Goal: Ask a question: Seek information or help from site administrators or community

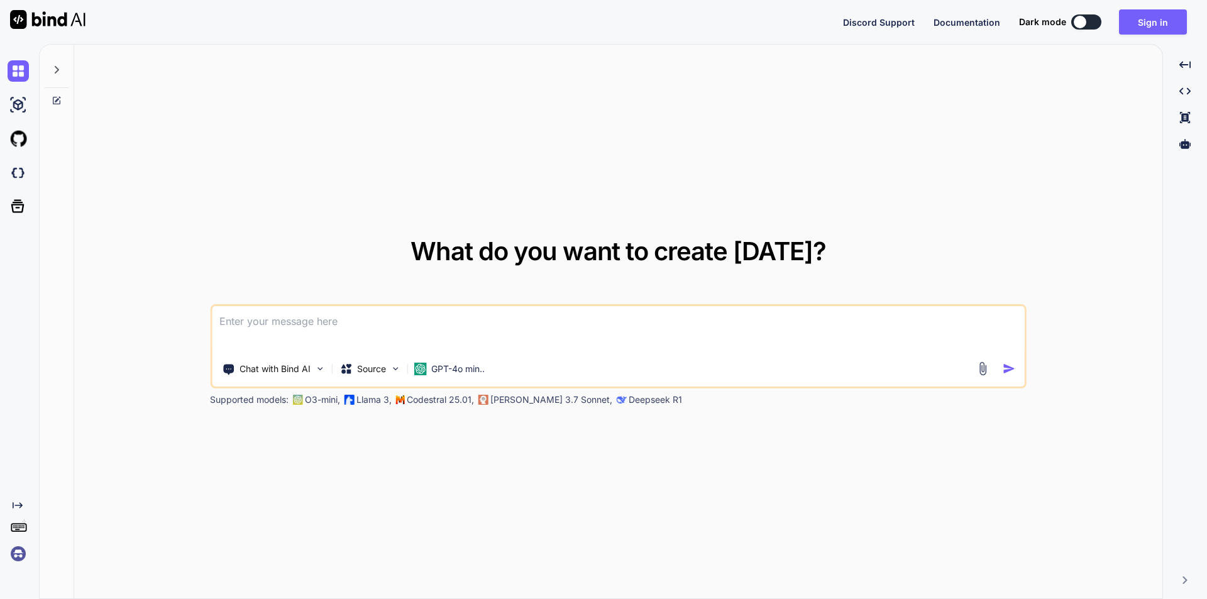
click at [274, 312] on textarea at bounding box center [618, 329] width 813 height 47
click at [1150, 28] on button "Sign in" at bounding box center [1153, 21] width 68 height 25
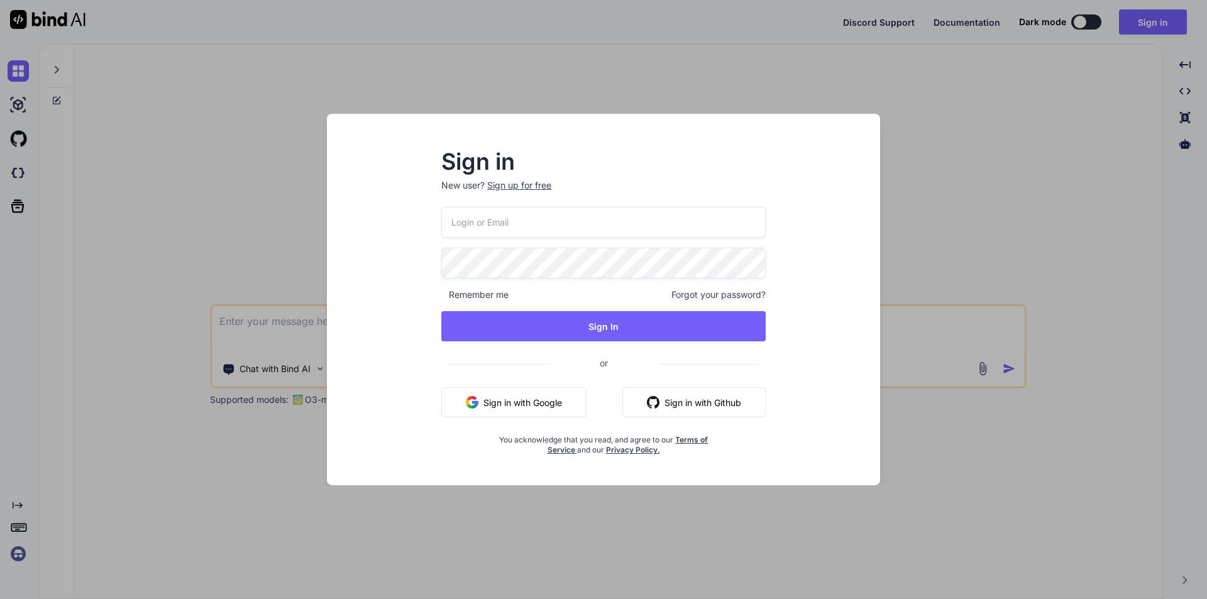
click at [512, 225] on input "email" at bounding box center [603, 222] width 324 height 31
type input "mann909090@yopmail.com"
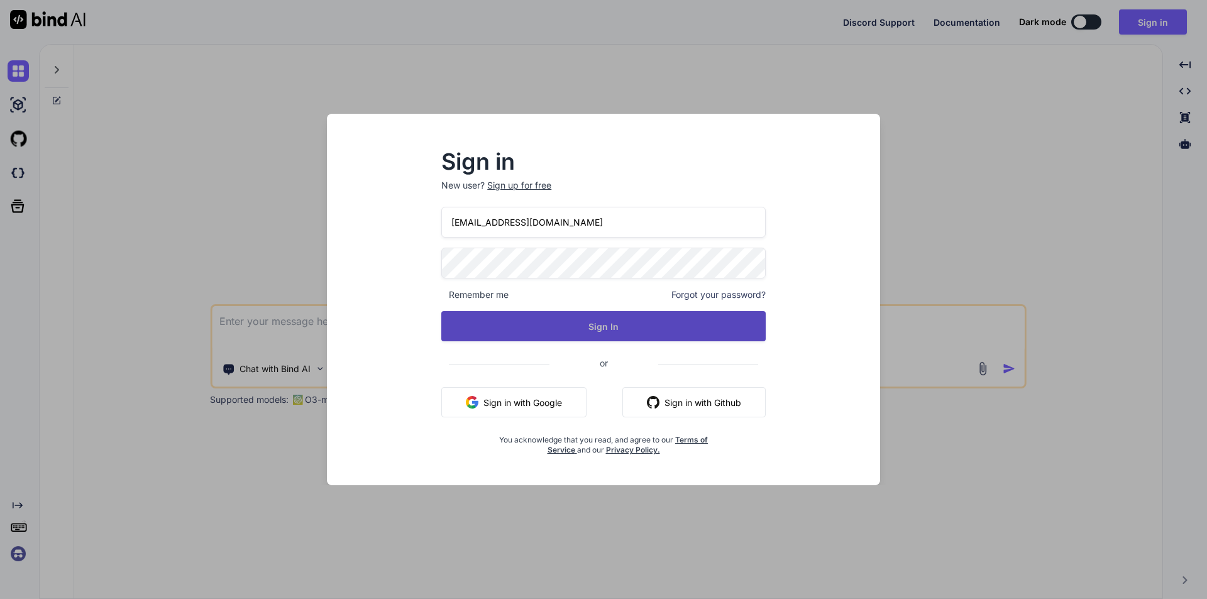
click at [611, 325] on button "Sign In" at bounding box center [603, 326] width 324 height 30
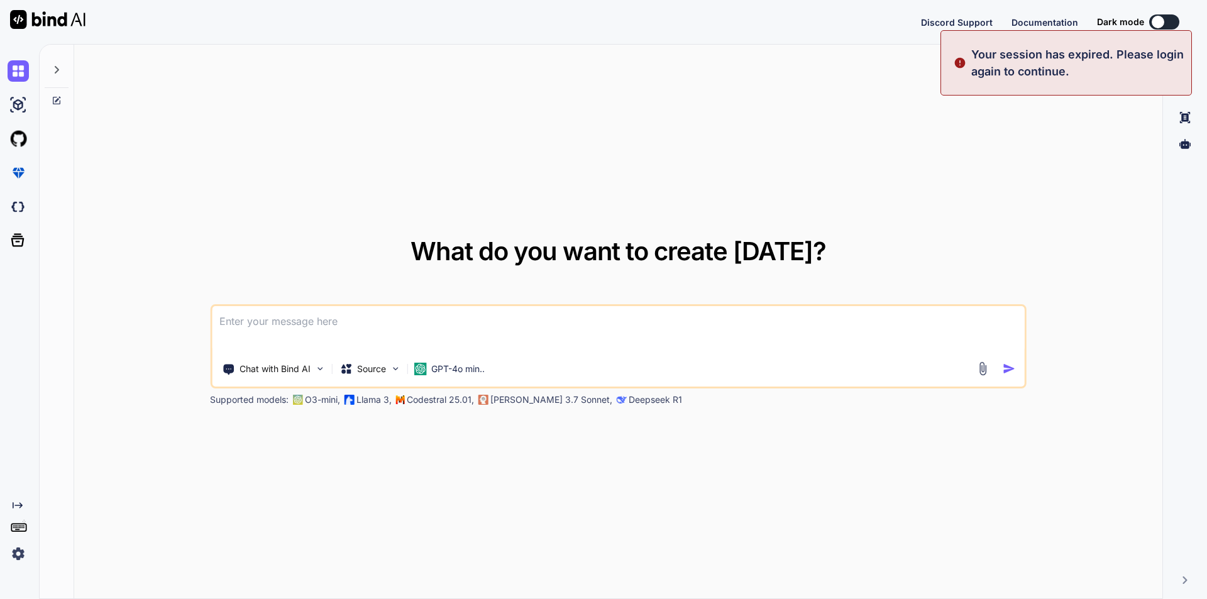
type textarea "x"
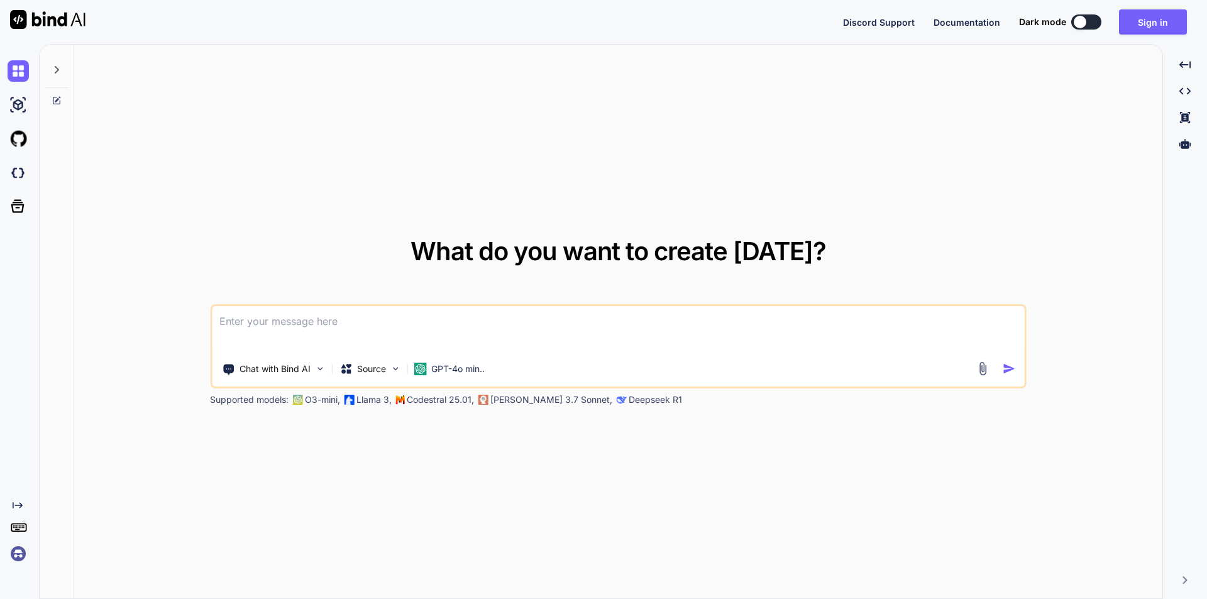
click at [1158, 35] on div "Discord Support Documentation Dark mode Sign in Created with Pixso." at bounding box center [603, 22] width 1207 height 44
click at [1163, 31] on button "Sign in" at bounding box center [1153, 21] width 68 height 25
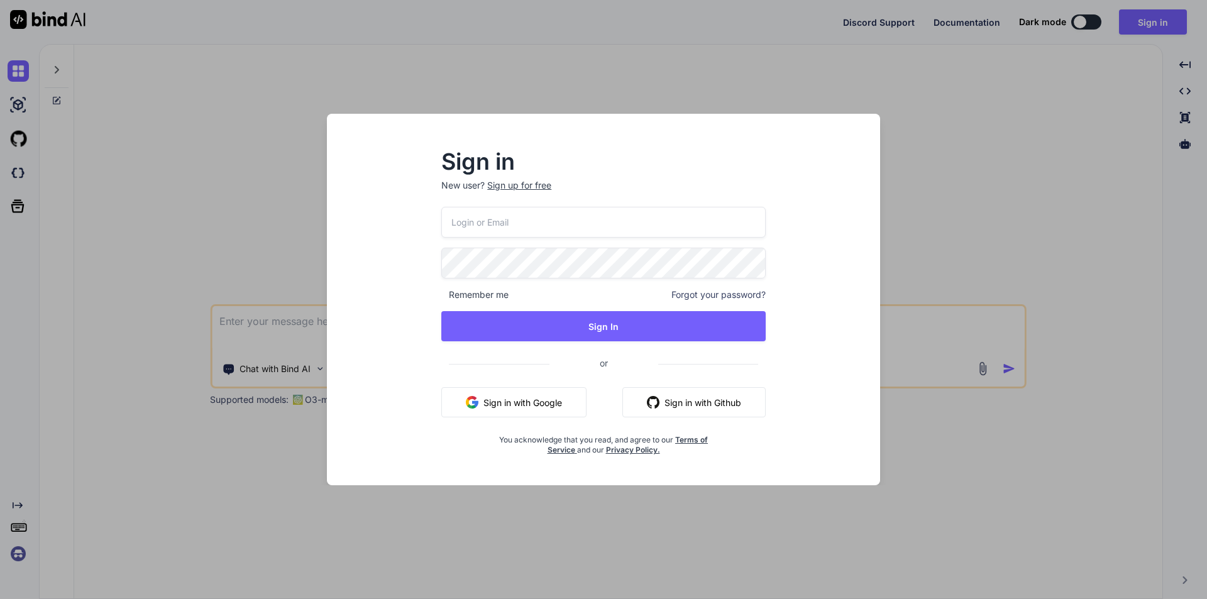
click at [533, 218] on input "email" at bounding box center [603, 222] width 324 height 31
type input "mann909090@yopmail.com"
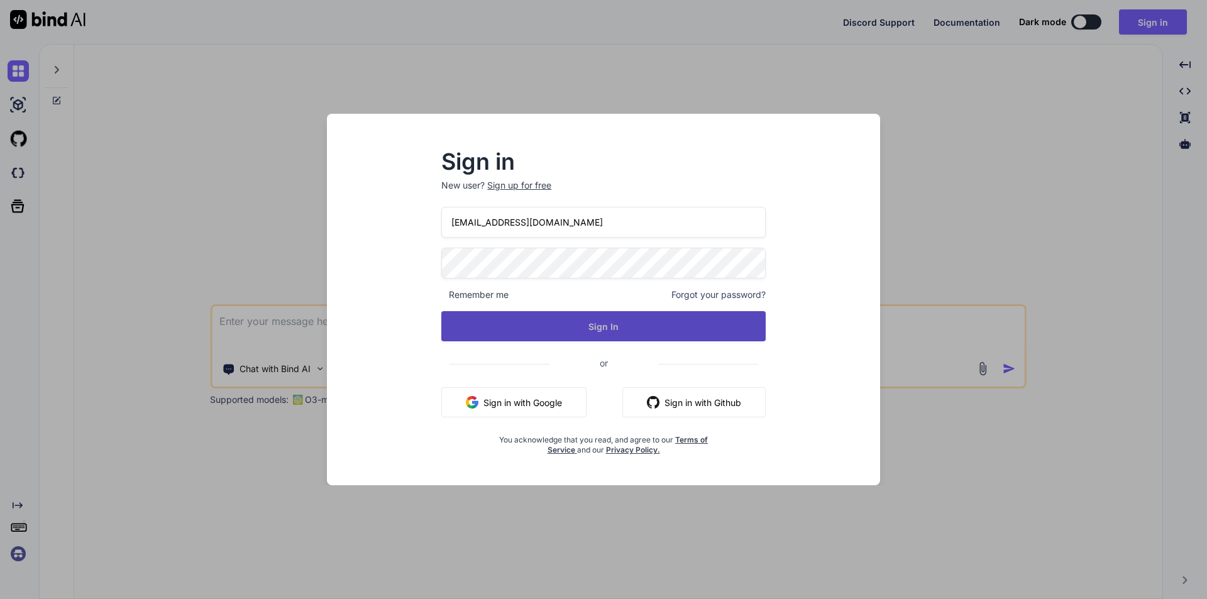
click at [610, 336] on button "Sign In" at bounding box center [603, 326] width 324 height 30
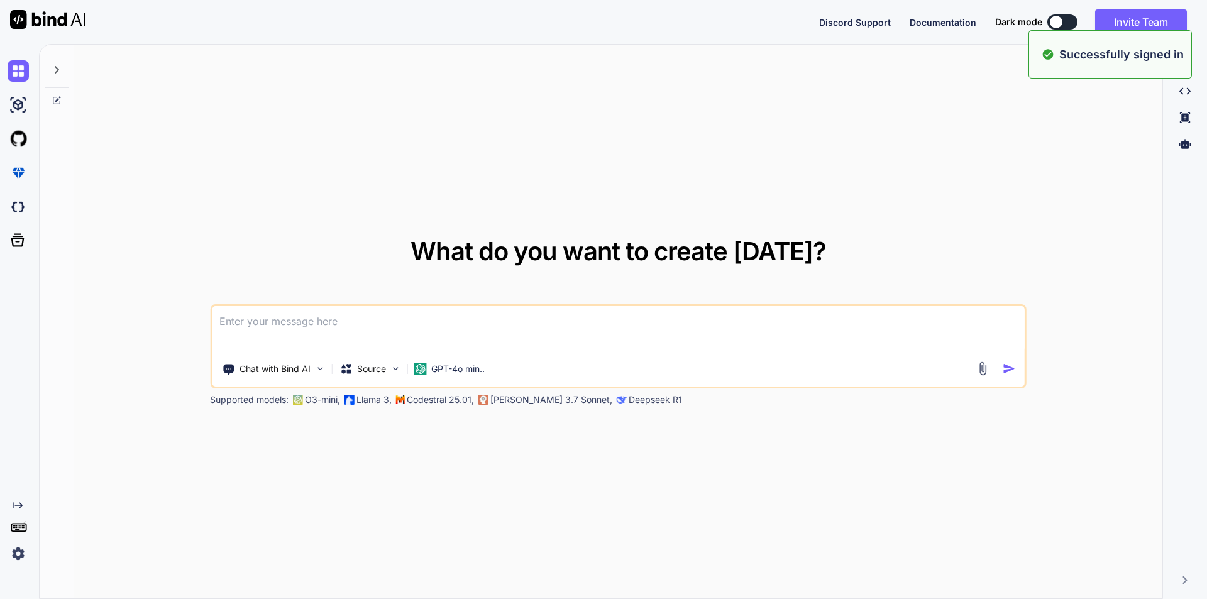
click at [370, 326] on textarea at bounding box center [618, 329] width 813 height 47
type textarea "x"
click at [275, 330] on textarea at bounding box center [618, 329] width 813 height 47
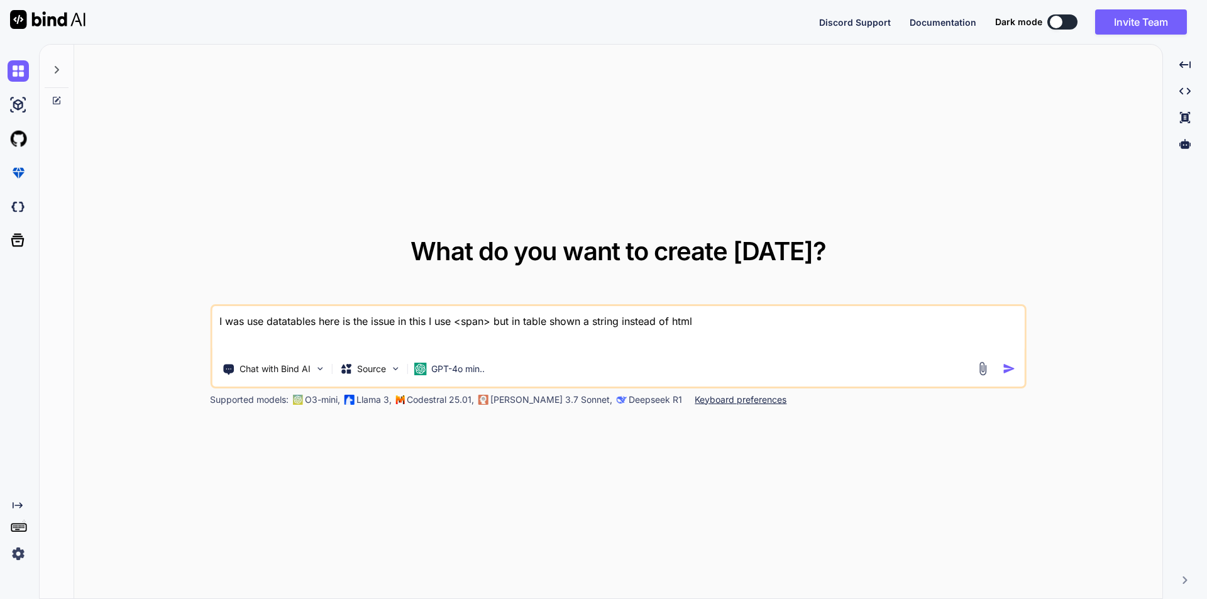
paste textarea "return DataTables::of($appointment) ->addColumn('providerName', function ($row)…"
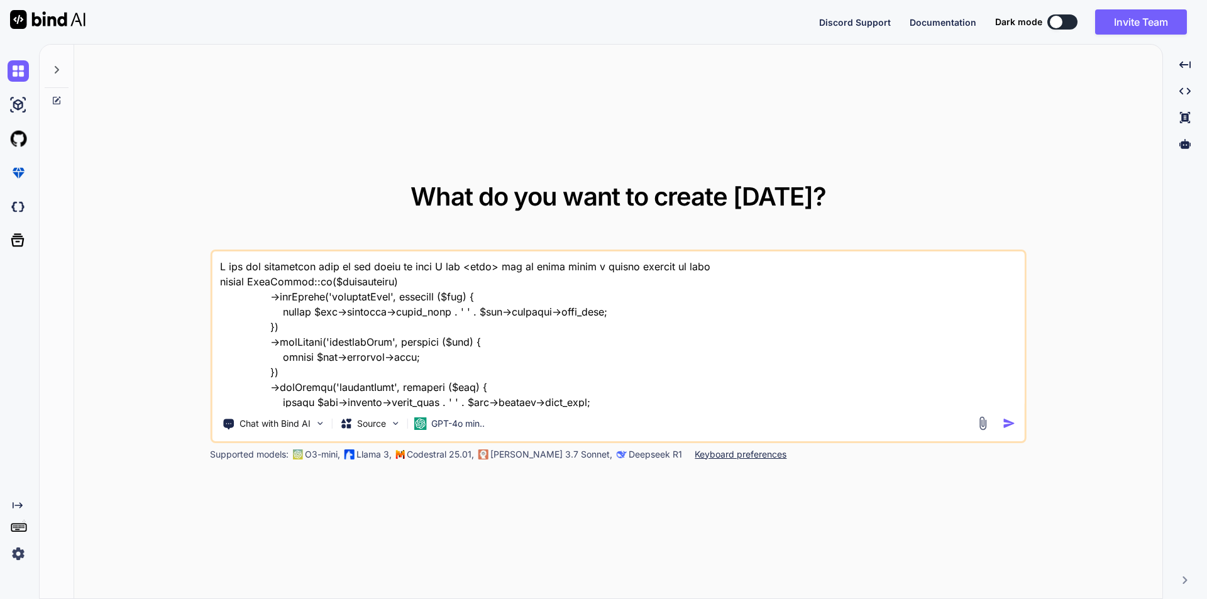
scroll to position [334, 0]
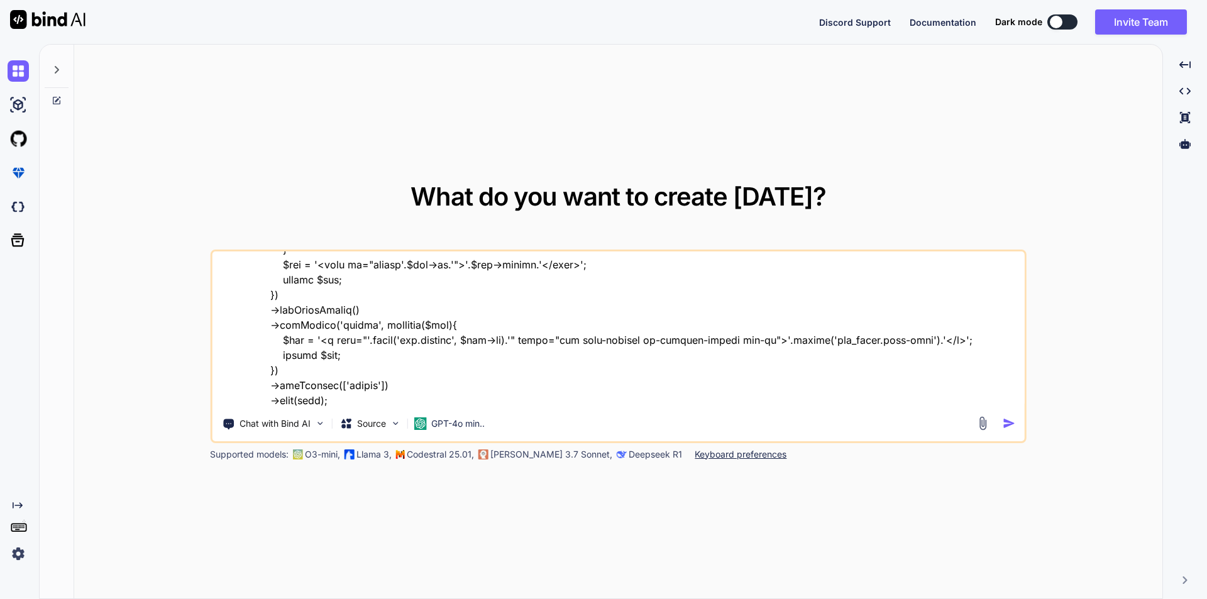
type textarea "I was use datatables here is the issue in this I use <span> but in table shown …"
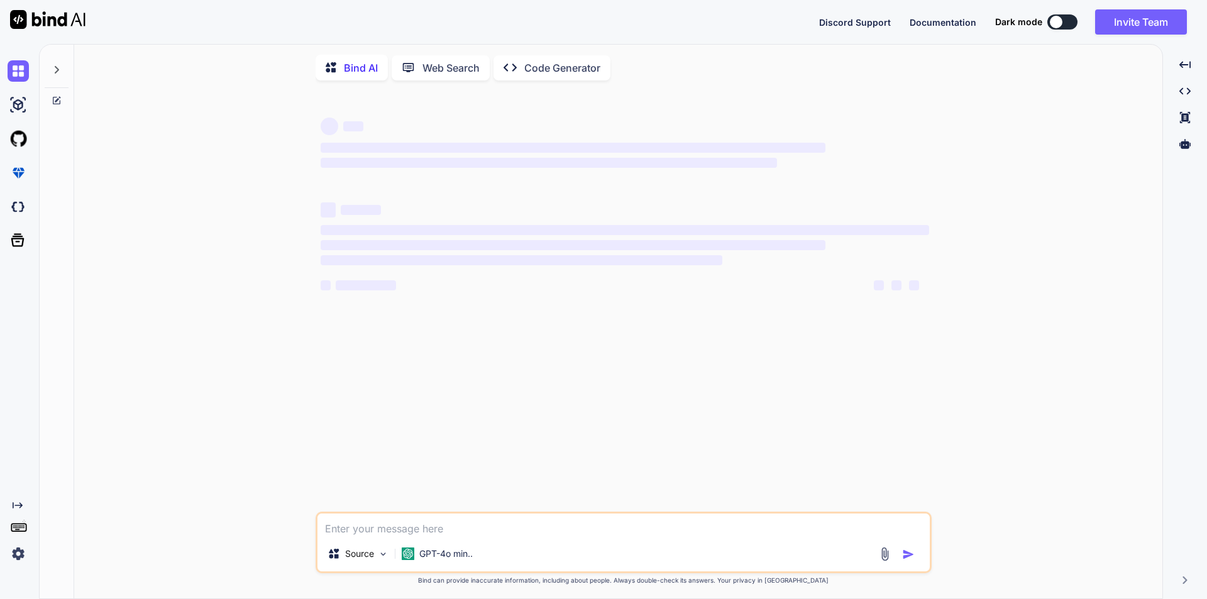
type textarea "x"
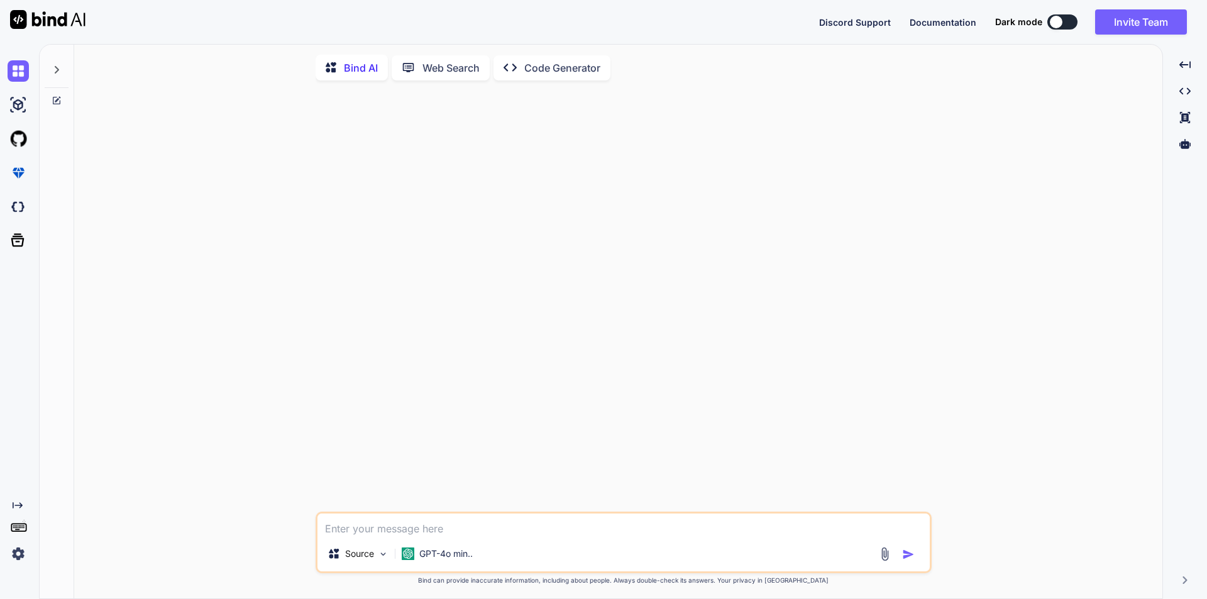
click at [481, 529] on textarea at bounding box center [624, 525] width 612 height 23
click at [456, 526] on textarea at bounding box center [624, 525] width 612 height 23
click at [696, 540] on div "I was use server side datatable in laravel here we are facing the issue that So…" at bounding box center [624, 543] width 616 height 62
click at [689, 531] on textarea "I was use server side datatable in laravel here we are facing the issue that" at bounding box center [624, 525] width 612 height 23
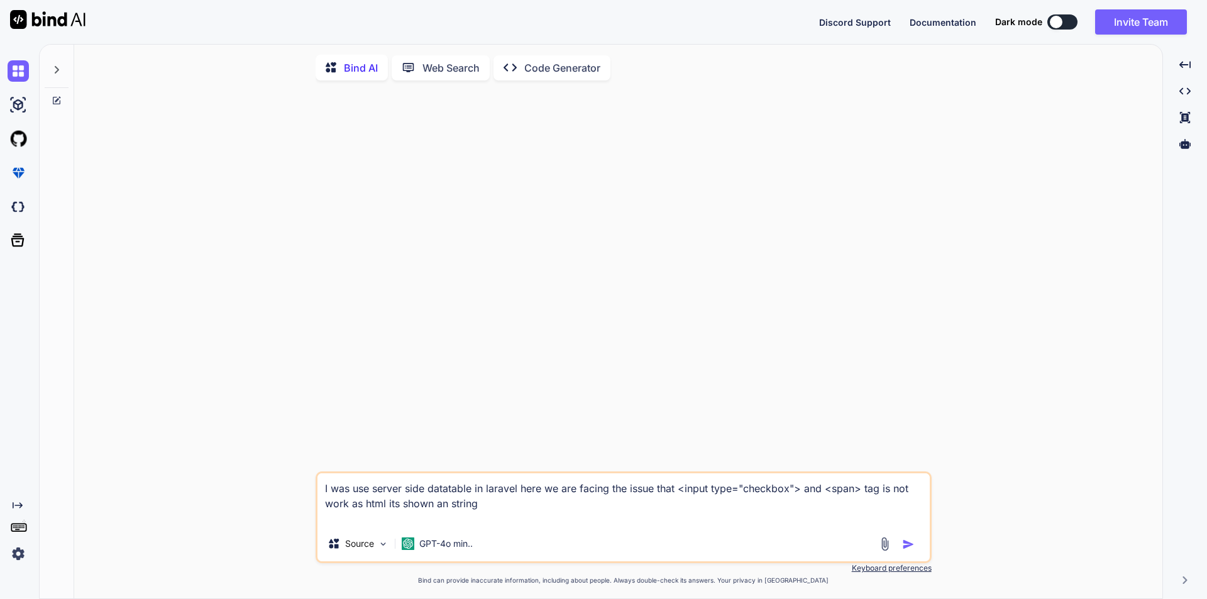
paste textarea "return DataTables::of($appointment) ->addColumn('providerName', function ($row)…"
type textarea "I was use server side datatable in laravel here we are facing the issue that <i…"
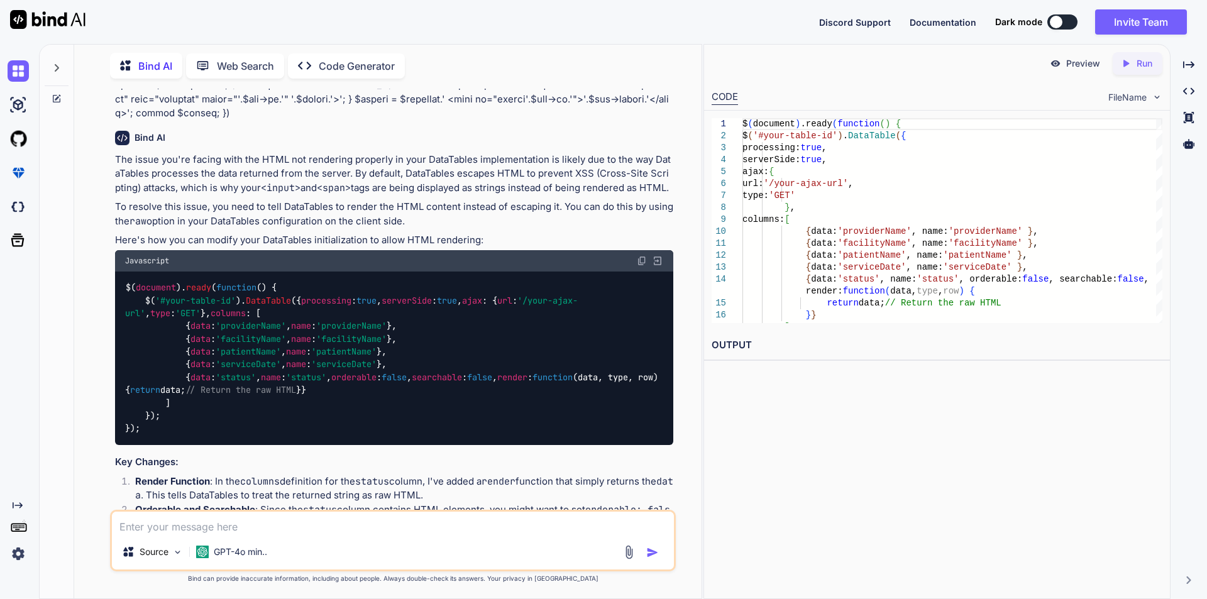
scroll to position [189, 0]
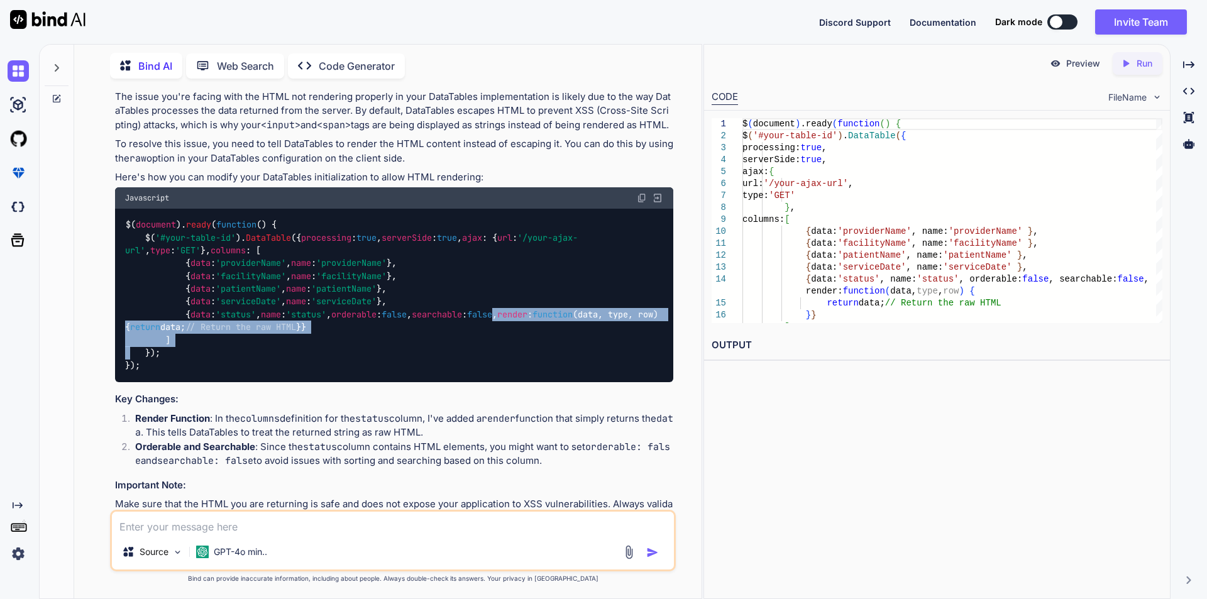
drag, startPoint x: 541, startPoint y: 391, endPoint x: 190, endPoint y: 427, distance: 352.7
click at [190, 372] on code "$( document ). ready ( function ( ) { $( '#your-table-id' ). DataTable ({ proce…" at bounding box center [394, 295] width 538 height 154
click at [468, 383] on div "$( document ). ready ( function ( ) { $( '#your-table-id' ). DataTable ({ proce…" at bounding box center [394, 296] width 558 height 174
drag, startPoint x: 349, startPoint y: 390, endPoint x: 195, endPoint y: 429, distance: 158.9
click at [195, 372] on code "$( document ). ready ( function ( ) { $( '#your-table-id' ). DataTable ({ proce…" at bounding box center [394, 295] width 538 height 154
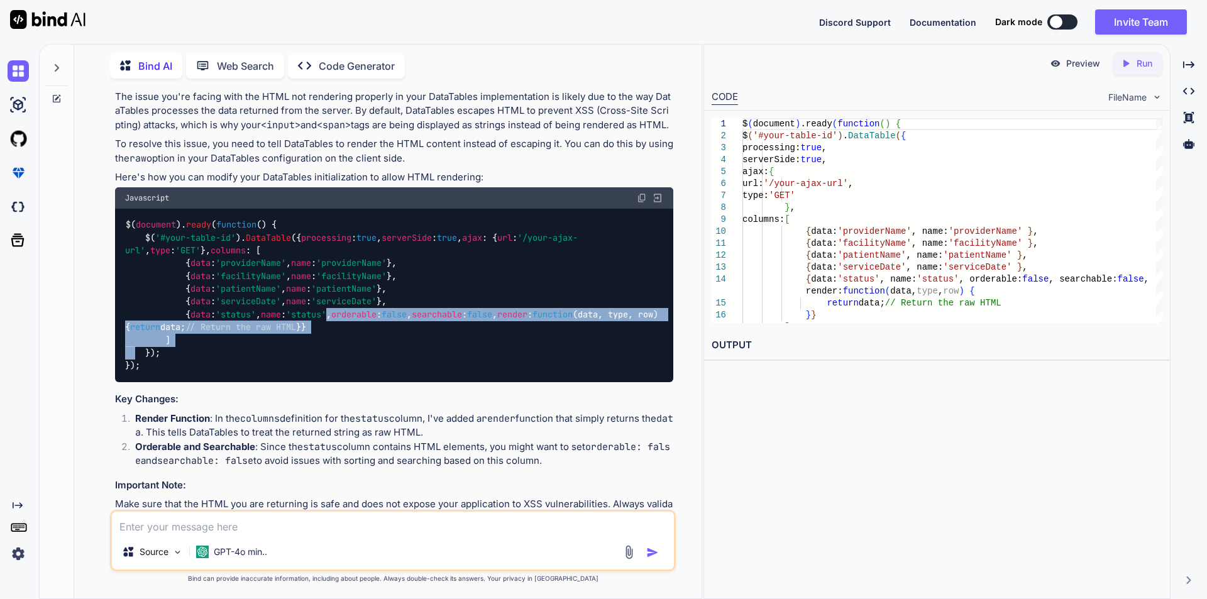
copy code ", orderable : false , searchable : false , render : function ( data, type, row …"
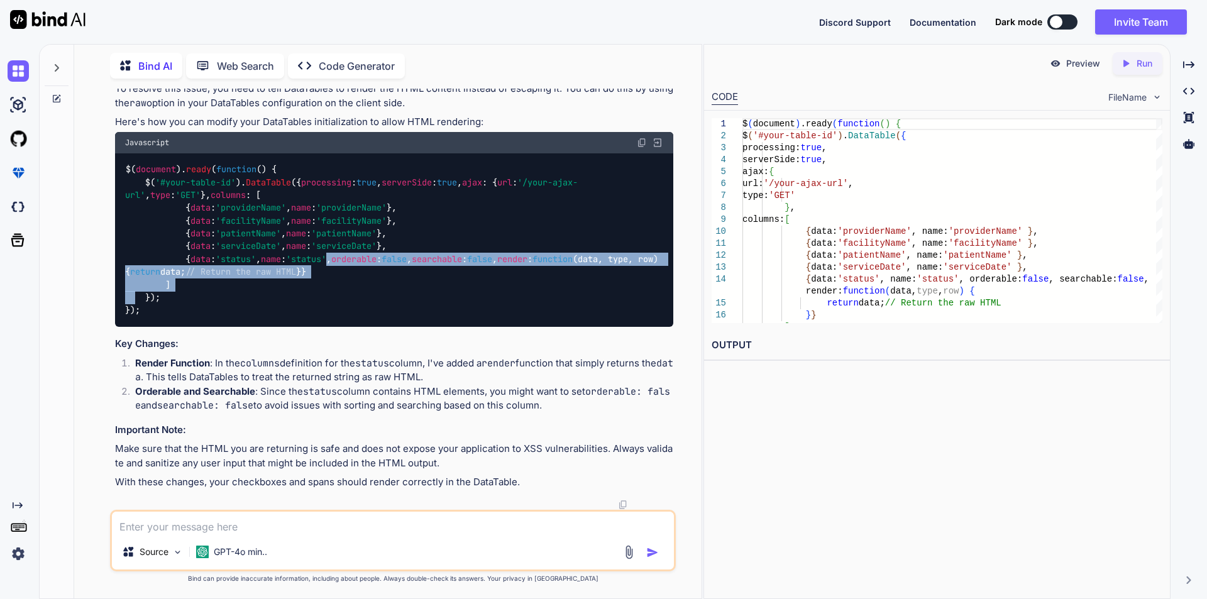
scroll to position [346, 0]
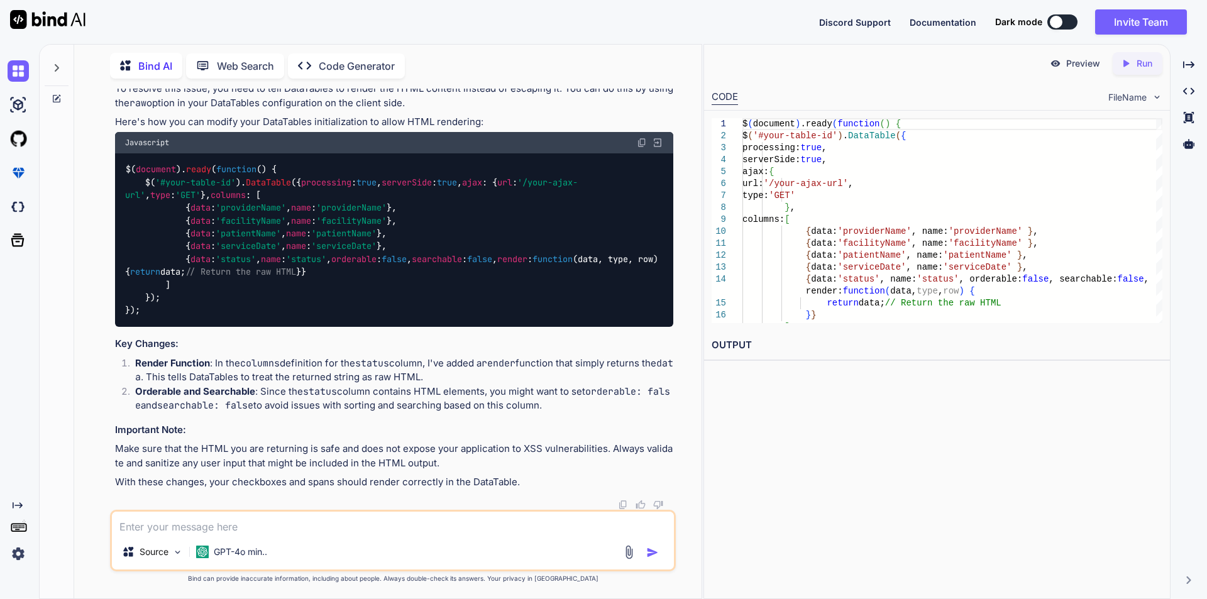
click at [242, 532] on textarea at bounding box center [393, 523] width 562 height 23
type textarea "i"
click at [309, 509] on div at bounding box center [394, 505] width 558 height 10
click at [300, 514] on textarea at bounding box center [393, 523] width 562 height 23
paste textarea "public function record(Request $request) { if ($request->ajax()) { $facilityId …"
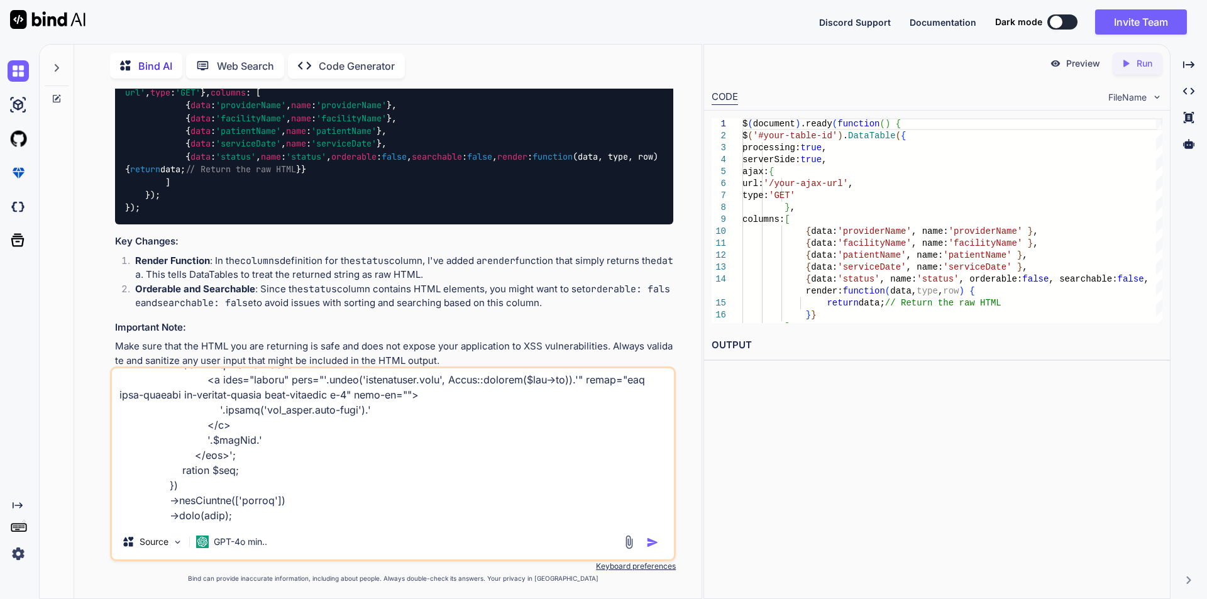
scroll to position [711, 0]
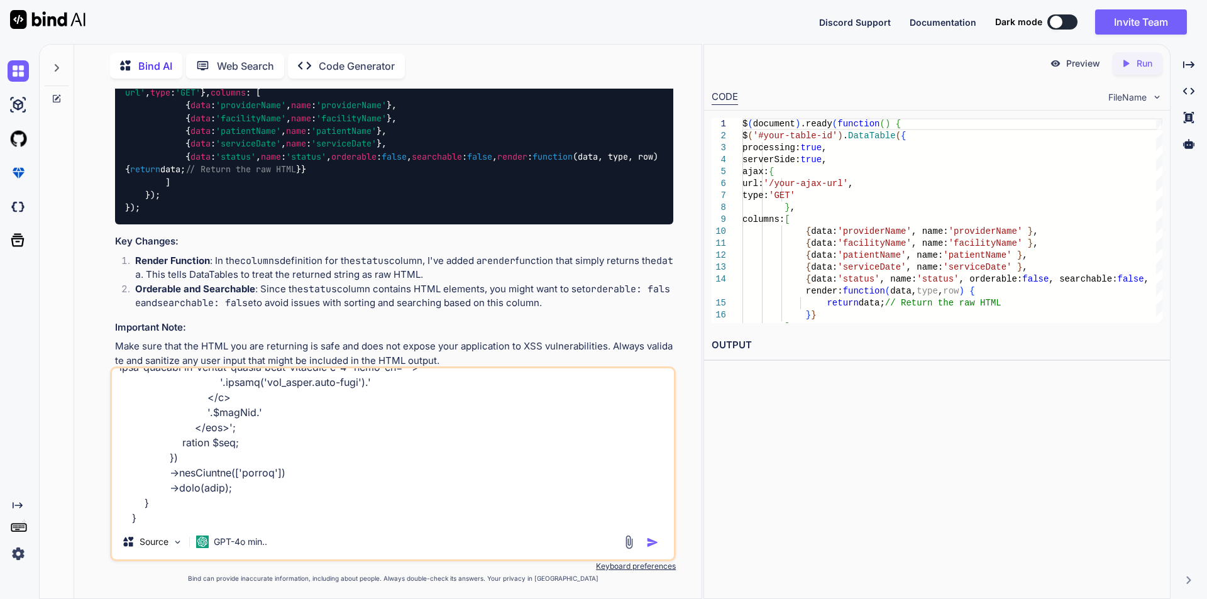
click at [172, 523] on textarea at bounding box center [393, 446] width 562 height 156
paste textarea "$(document).ready(function() { var aptDataUrl = $('#appointmentTable').data('ur…"
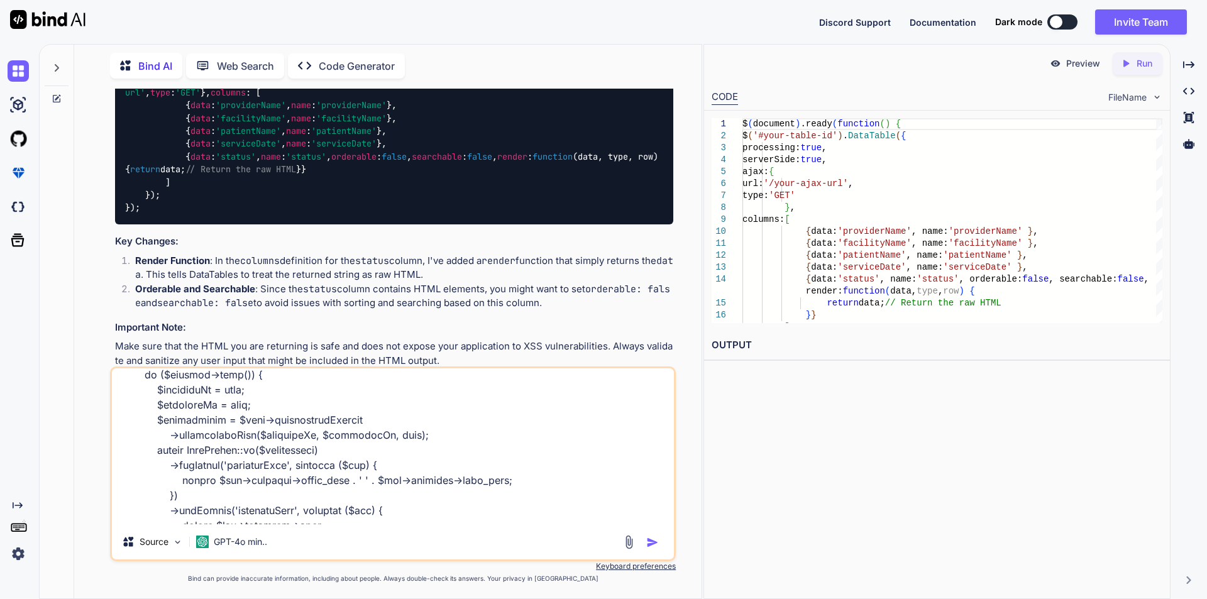
scroll to position [0, 0]
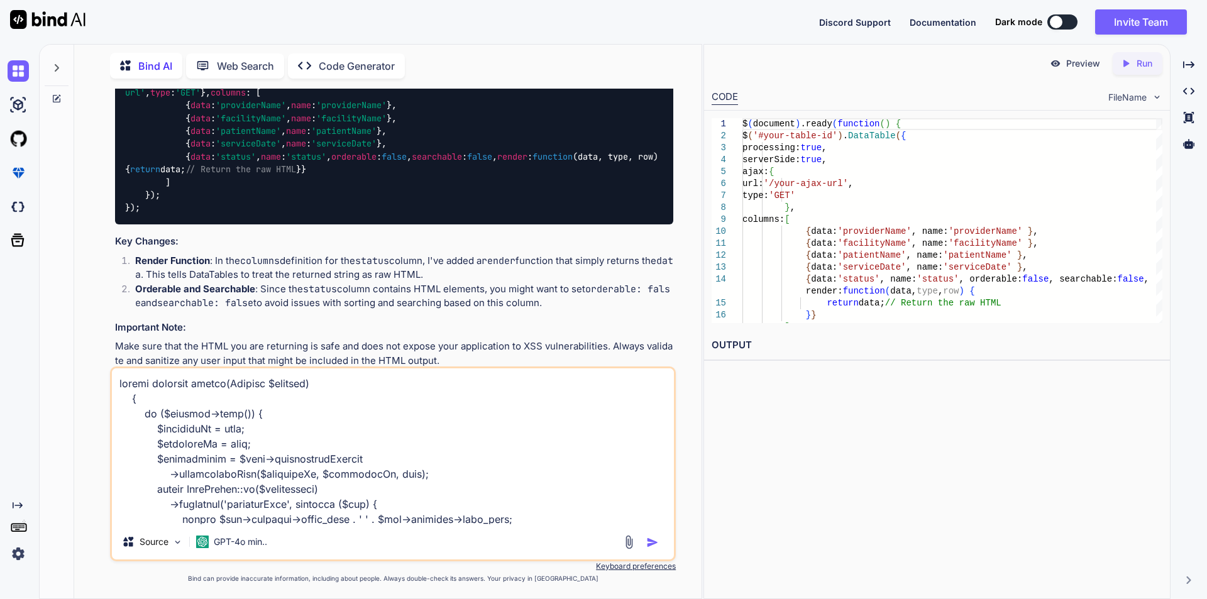
click at [121, 388] on textarea at bounding box center [393, 446] width 562 height 156
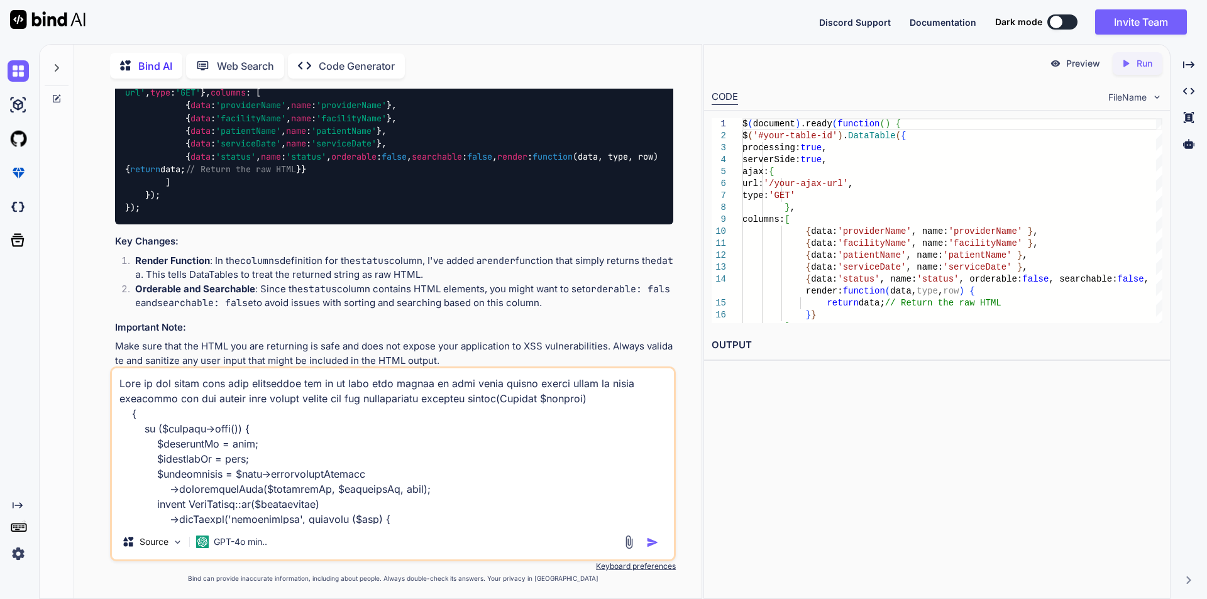
type textarea "This is our whole code from controller and js in this last column we have shown…"
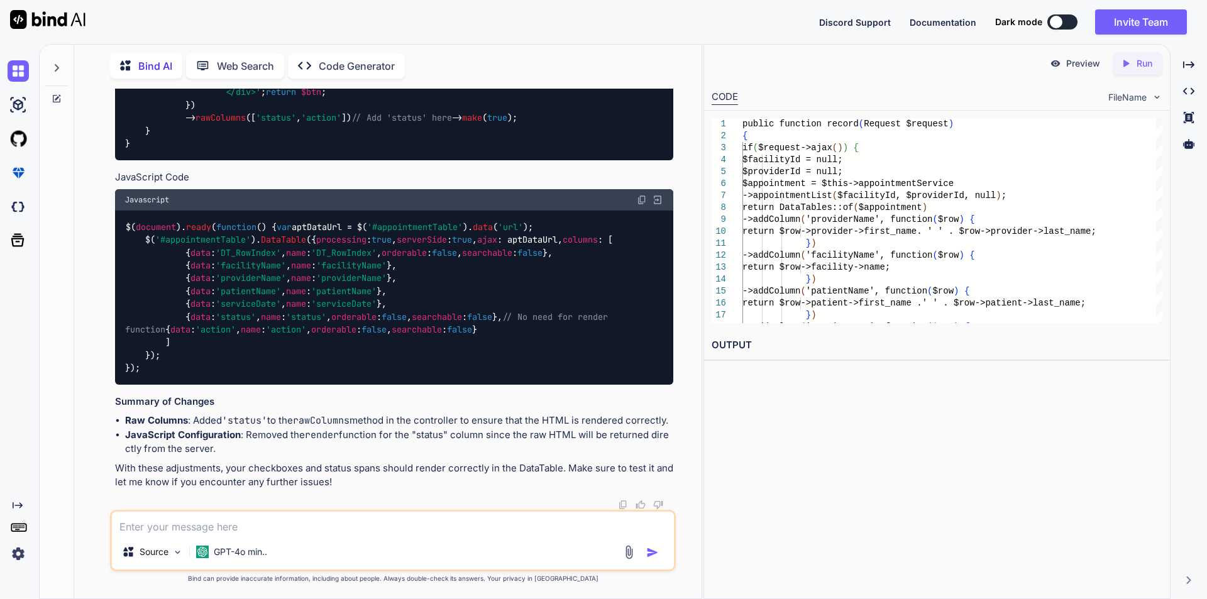
scroll to position [1834, 0]
